Goal: Task Accomplishment & Management: Manage account settings

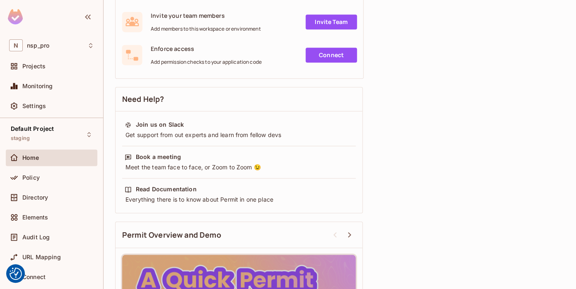
scroll to position [301, 0]
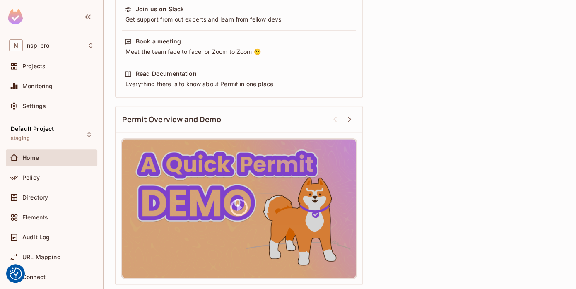
click at [40, 161] on div "Home" at bounding box center [51, 158] width 85 height 10
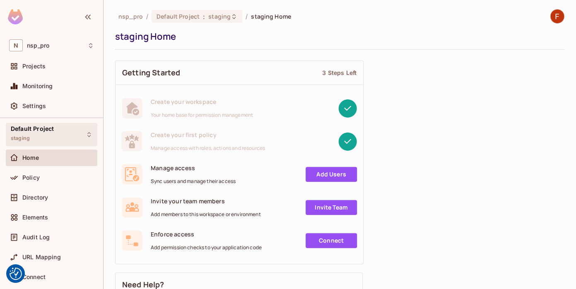
click at [38, 129] on span "Default Project" at bounding box center [32, 128] width 43 height 7
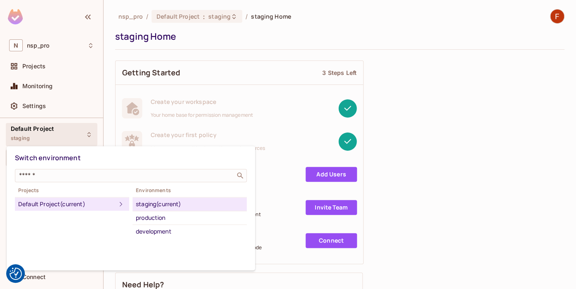
click at [43, 71] on div at bounding box center [288, 144] width 576 height 289
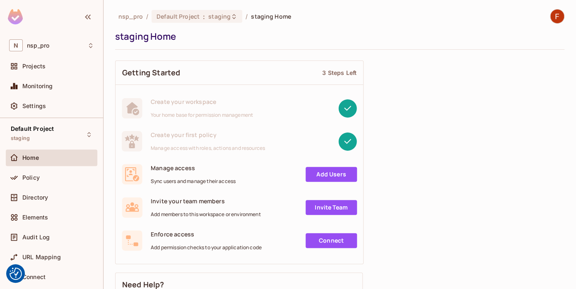
click at [45, 65] on div "Switch environment ​ Projects Default Project (current) Environments staging (c…" at bounding box center [288, 144] width 576 height 289
click at [62, 70] on div "Projects" at bounding box center [51, 66] width 85 height 10
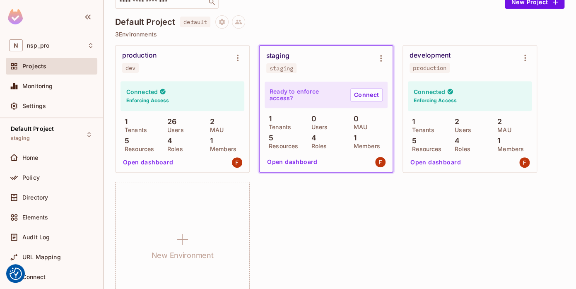
scroll to position [51, 0]
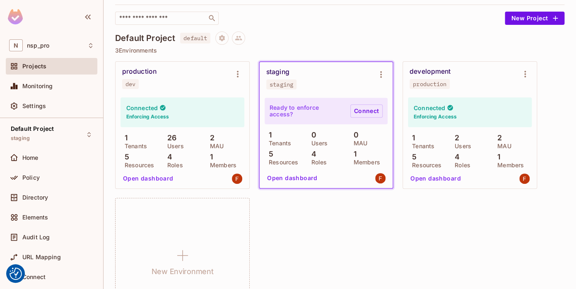
click at [372, 112] on link "Connect" at bounding box center [366, 110] width 32 height 13
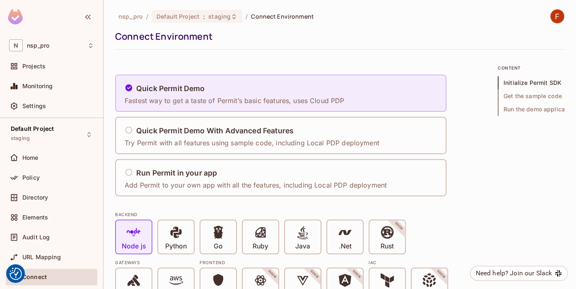
click at [222, 94] on div "Quick Permit Demo Fastest way to get a taste of Permit’s basic features, uses C…" at bounding box center [234, 93] width 219 height 24
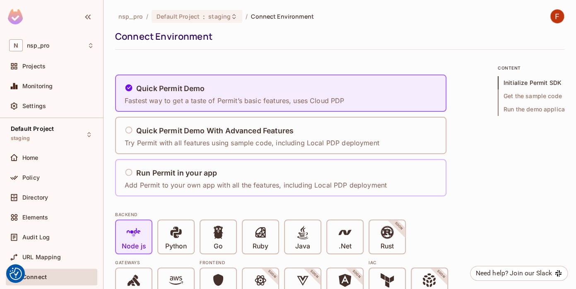
click at [194, 172] on h5 "Run Permit in your app" at bounding box center [176, 173] width 81 height 8
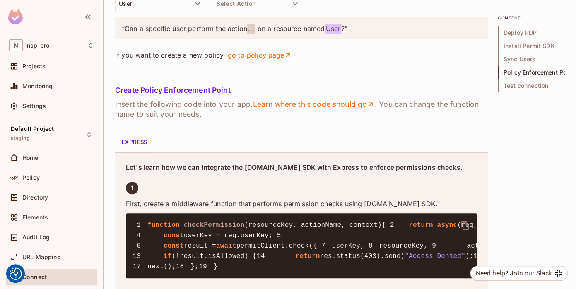
scroll to position [1216, 0]
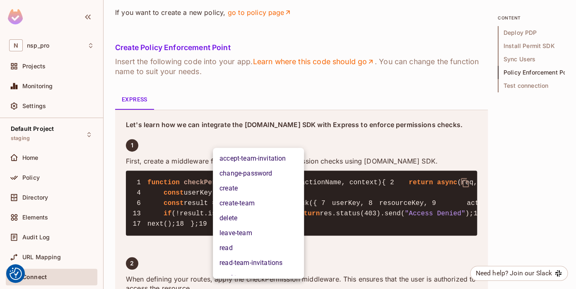
click at [242, 213] on li "delete" at bounding box center [258, 218] width 91 height 15
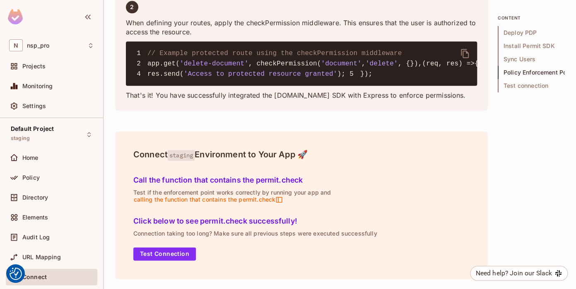
scroll to position [1818, 0]
click at [181, 254] on button "Test Connection" at bounding box center [164, 253] width 63 height 13
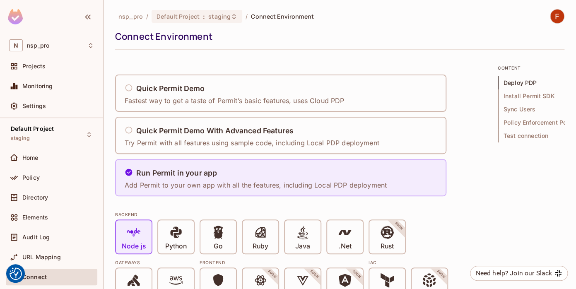
scroll to position [138, 0]
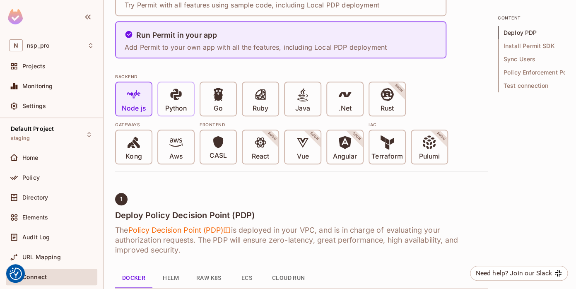
click at [186, 100] on span "Python" at bounding box center [176, 99] width 22 height 25
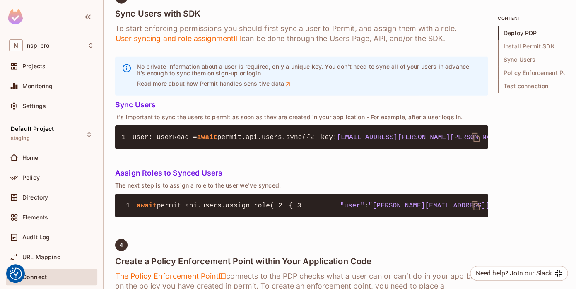
scroll to position [0, 0]
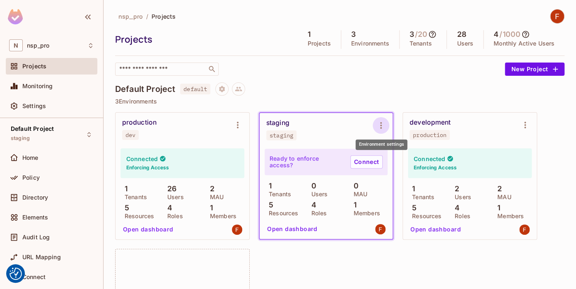
click at [379, 125] on icon "Environment settings" at bounding box center [381, 125] width 10 height 10
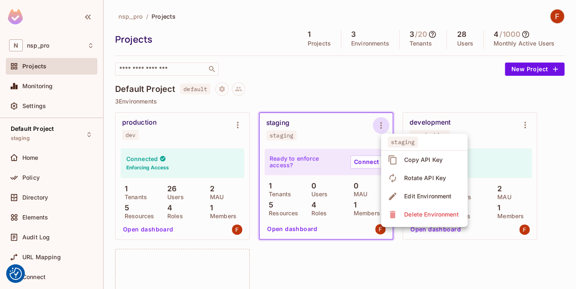
click at [430, 159] on div "Copy API Key" at bounding box center [423, 160] width 39 height 8
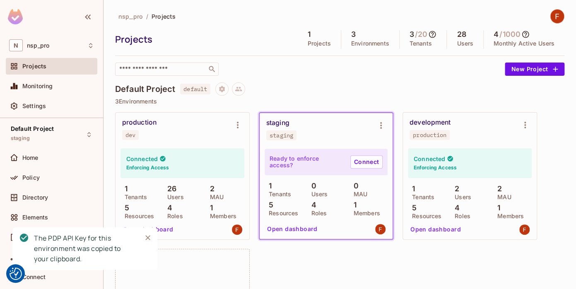
click at [325, 83] on div "Default Project default" at bounding box center [339, 88] width 449 height 13
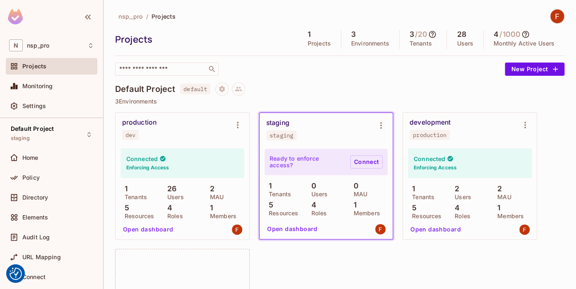
click at [366, 161] on link "Connect" at bounding box center [366, 161] width 32 height 13
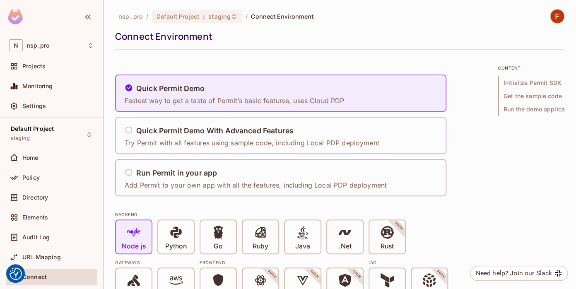
click at [231, 150] on div "Quick Permit Demo With Advanced Features Try Permit with all features using sam…" at bounding box center [254, 135] width 260 height 34
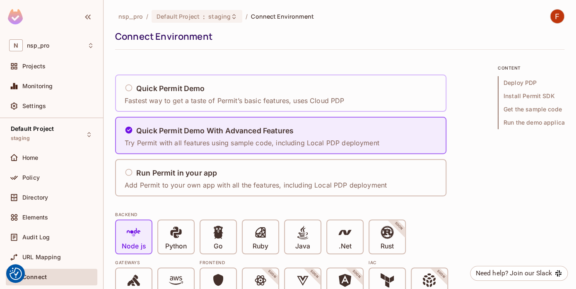
click at [241, 98] on p "Fastest way to get a taste of Permit’s basic features, uses Cloud PDP" at bounding box center [234, 100] width 219 height 9
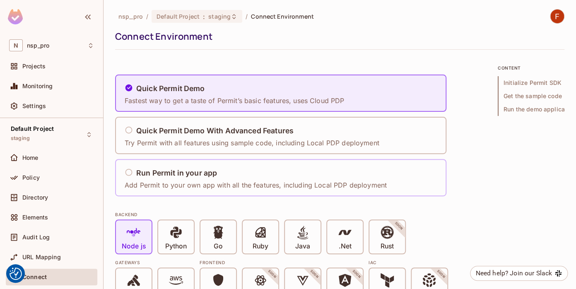
click at [337, 172] on div "Run Permit in your app" at bounding box center [256, 173] width 262 height 10
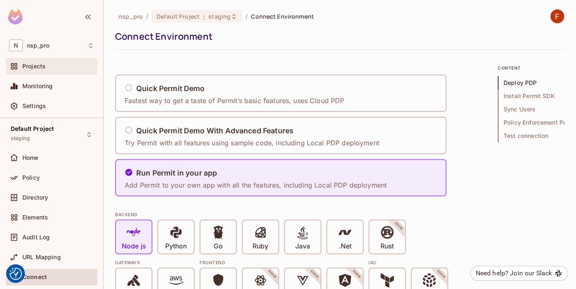
click at [43, 67] on span "Projects" at bounding box center [33, 66] width 23 height 7
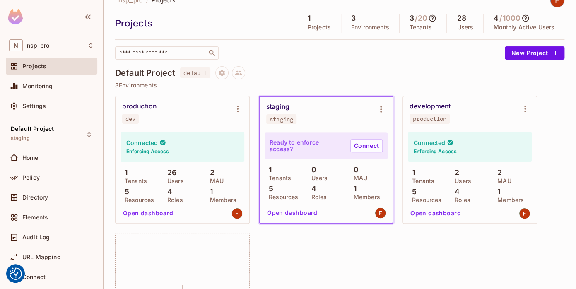
scroll to position [27, 0]
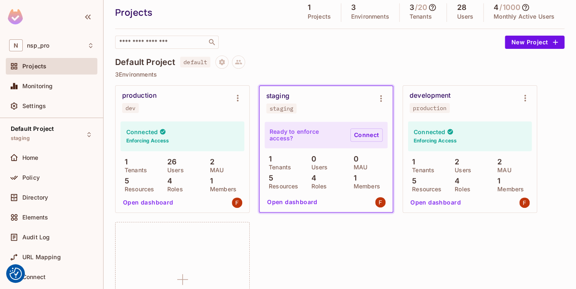
click at [363, 137] on link "Connect" at bounding box center [366, 134] width 32 height 13
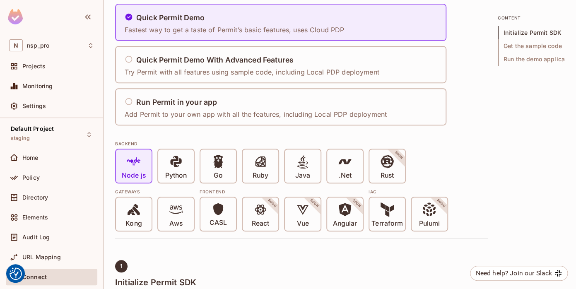
scroll to position [29, 0]
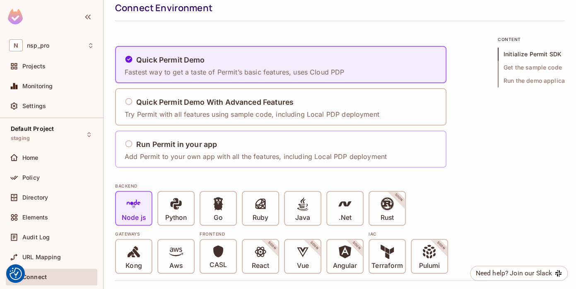
click at [190, 131] on div "Run Permit in your app Add Permit to your own app with all the features, includ…" at bounding box center [280, 148] width 331 height 37
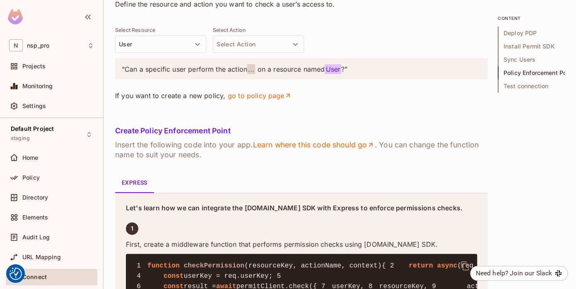
scroll to position [1226, 0]
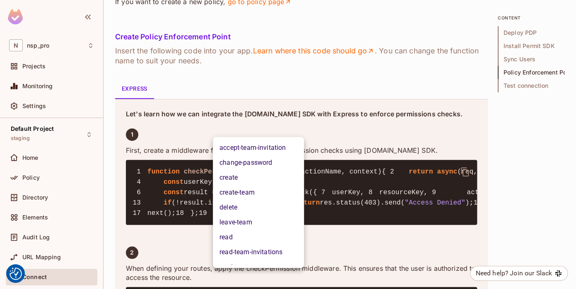
click at [236, 240] on li "read" at bounding box center [258, 237] width 91 height 15
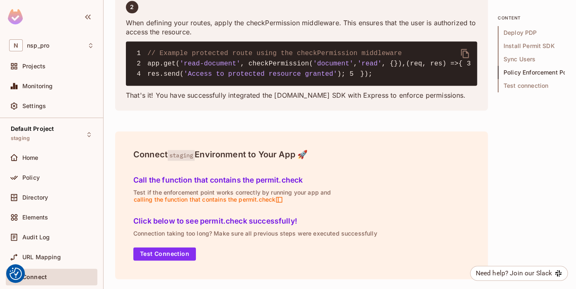
scroll to position [1818, 0]
drag, startPoint x: 133, startPoint y: 180, endPoint x: 351, endPoint y: 193, distance: 218.2
click at [351, 193] on div "Call the function that contains the permit.check Test if the enforcement point …" at bounding box center [301, 188] width 343 height 41
click at [177, 250] on button "Test Connection" at bounding box center [164, 253] width 63 height 13
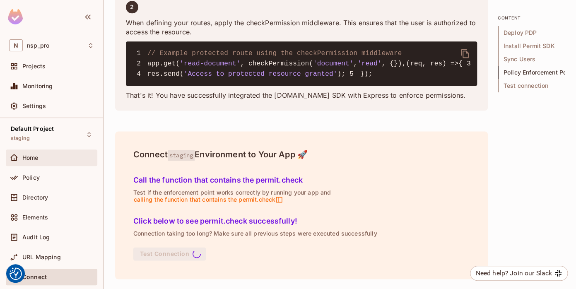
click at [37, 154] on span "Home" at bounding box center [30, 157] width 16 height 7
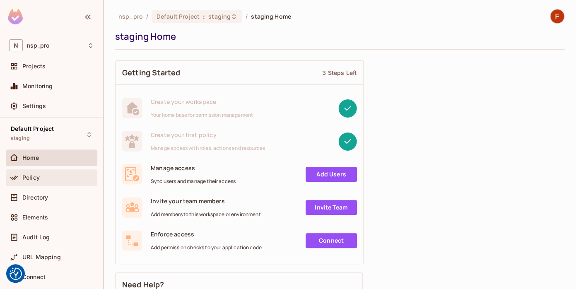
click at [27, 178] on span "Policy" at bounding box center [30, 177] width 17 height 7
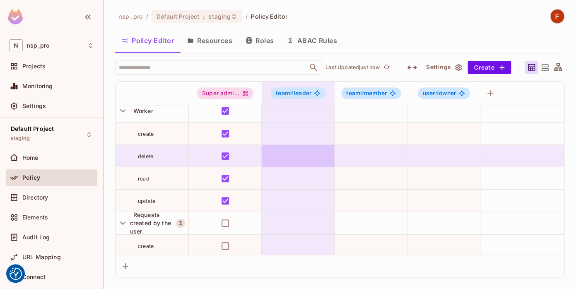
scroll to position [2699, 0]
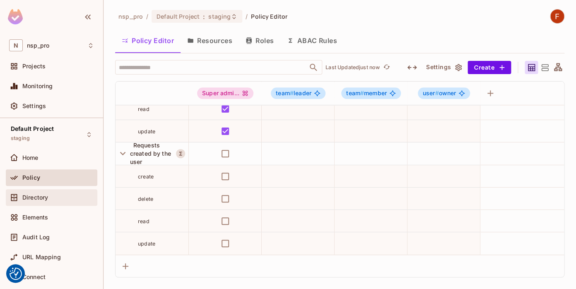
click at [39, 195] on span "Directory" at bounding box center [35, 197] width 26 height 7
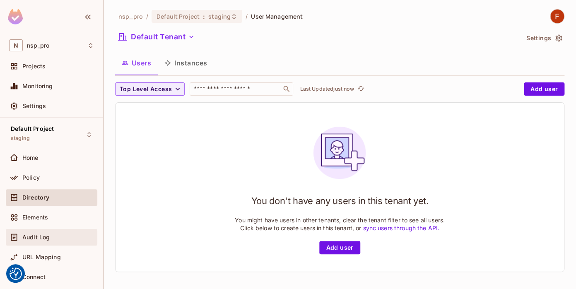
click at [33, 234] on span "Audit Log" at bounding box center [35, 237] width 27 height 7
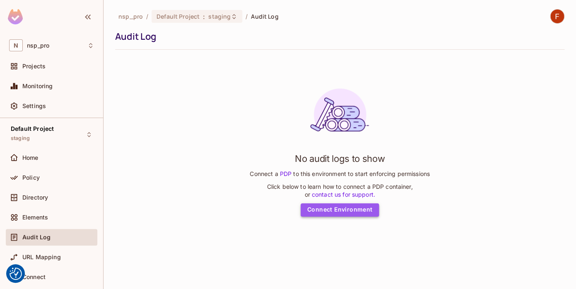
click at [341, 211] on link "Connect Environment" at bounding box center [340, 209] width 79 height 13
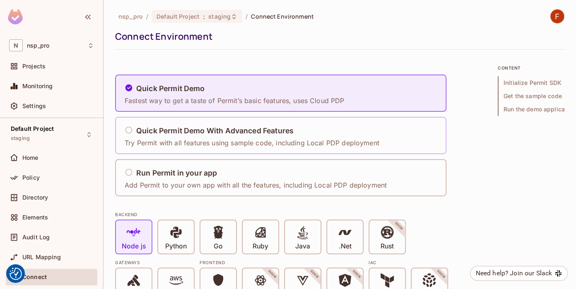
click at [277, 145] on p "Try Permit with all features using sample code, including Local PDP deployment" at bounding box center [252, 142] width 255 height 9
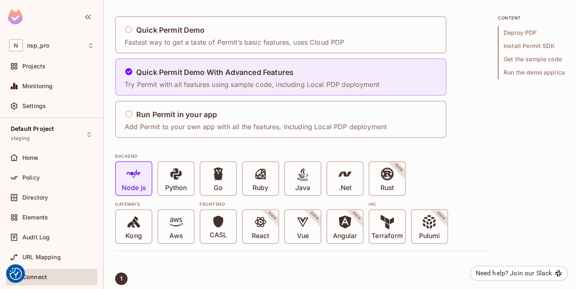
scroll to position [69, 0]
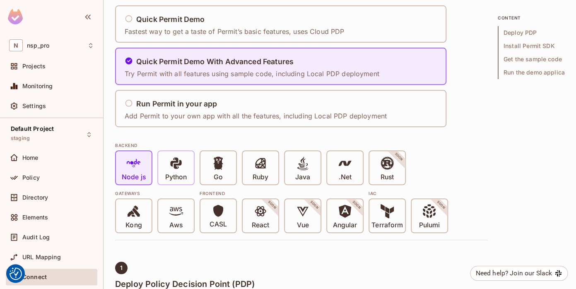
click at [182, 169] on icon at bounding box center [176, 163] width 14 height 14
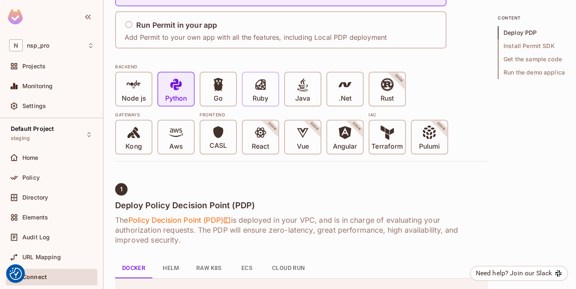
scroll to position [0, 0]
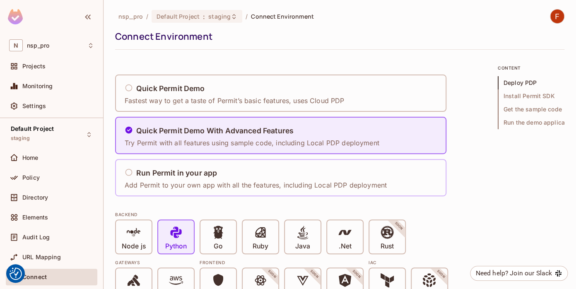
click at [238, 175] on div "Run Permit in your app" at bounding box center [256, 173] width 262 height 10
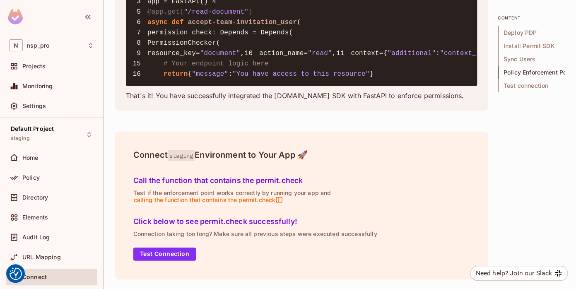
scroll to position [2004, 0]
click at [203, 181] on h5 "Call the function that contains the permit.check" at bounding box center [301, 180] width 336 height 8
click at [37, 155] on span "Home" at bounding box center [30, 157] width 16 height 7
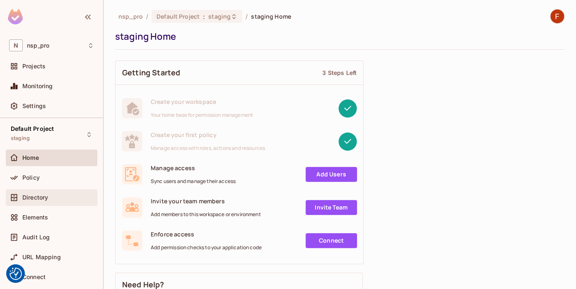
click at [39, 196] on span "Directory" at bounding box center [35, 197] width 26 height 7
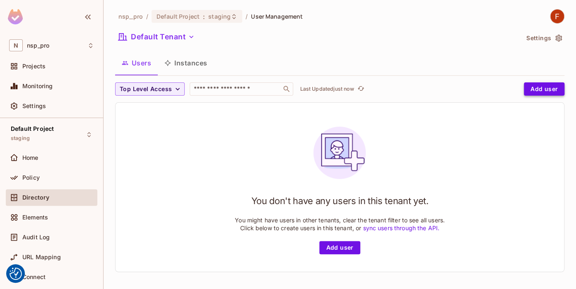
click at [543, 89] on button "Add user" at bounding box center [544, 88] width 41 height 13
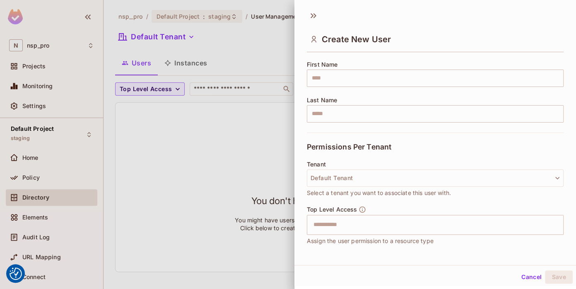
scroll to position [124, 0]
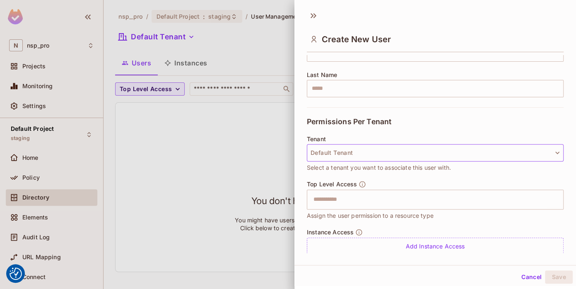
click at [344, 156] on button "Default Tenant" at bounding box center [435, 152] width 257 height 17
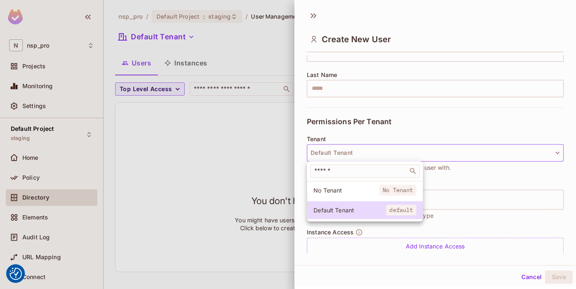
click at [376, 123] on div at bounding box center [288, 144] width 576 height 289
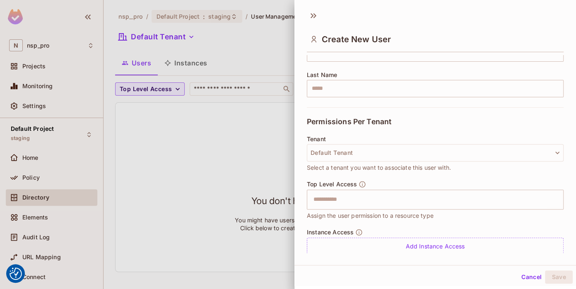
scroll to position [147, 0]
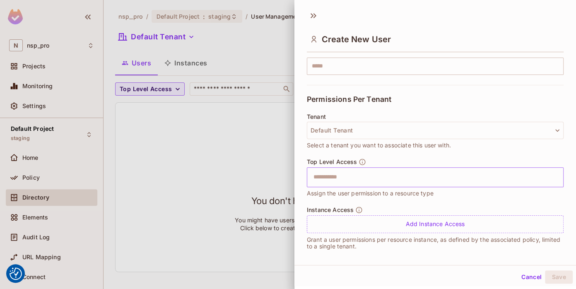
click at [354, 184] on input "text" at bounding box center [427, 177] width 239 height 17
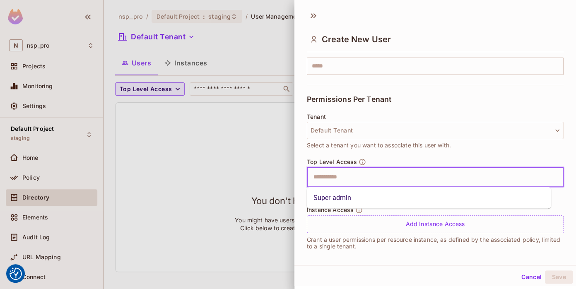
click at [393, 154] on div "Tenant Default Tenant Select a tenant you want to associate this user with." at bounding box center [435, 135] width 257 height 45
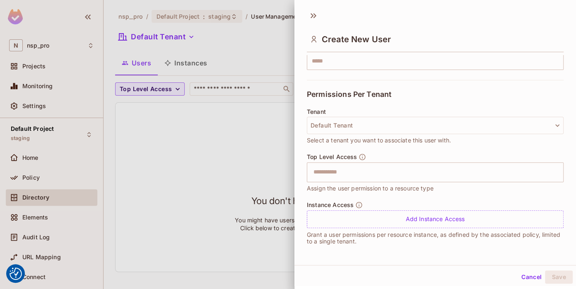
scroll to position [0, 0]
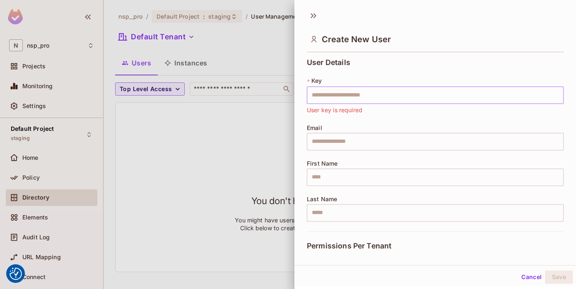
click at [342, 93] on input "text" at bounding box center [435, 95] width 257 height 17
click at [241, 182] on div at bounding box center [288, 144] width 576 height 289
